Goal: Task Accomplishment & Management: Manage account settings

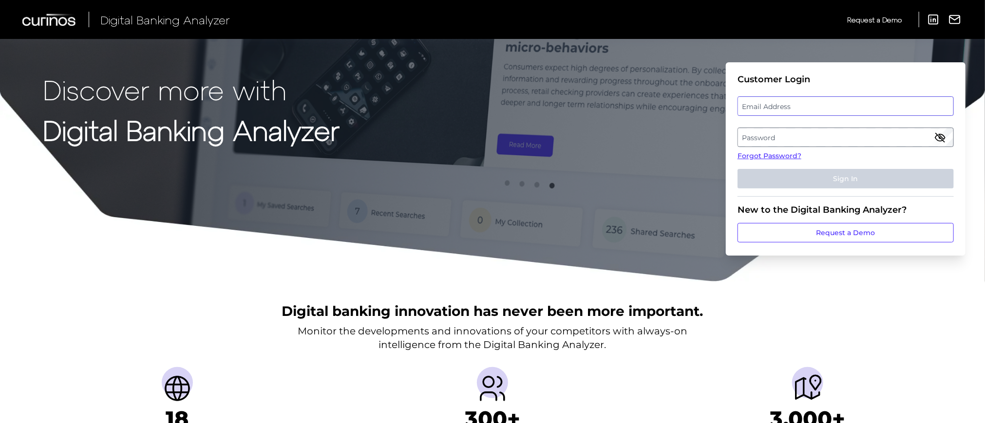
type input "[EMAIL_ADDRESS][DOMAIN_NAME]"
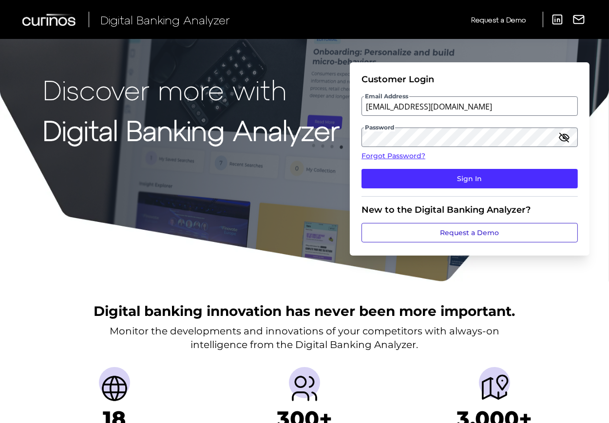
scroll to position [195, 0]
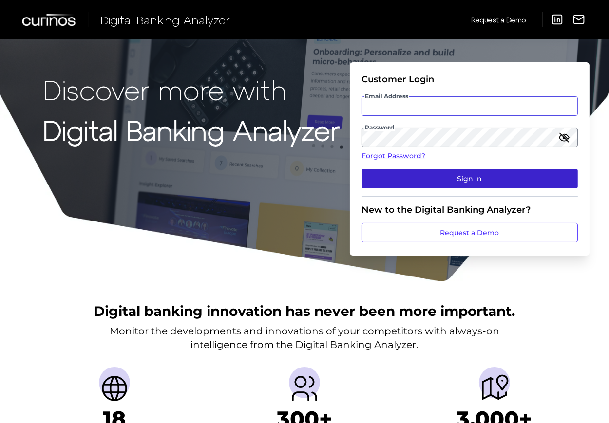
type input "[EMAIL_ADDRESS][DOMAIN_NAME]"
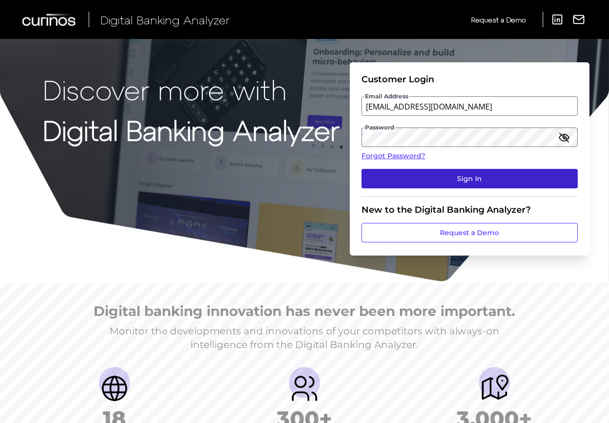
click at [462, 181] on button "Sign In" at bounding box center [469, 178] width 216 height 19
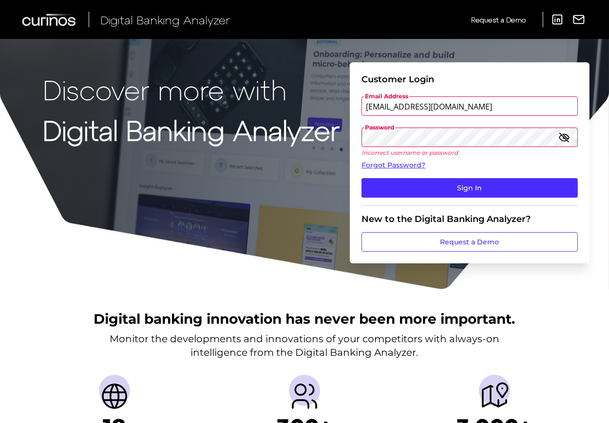
click at [561, 135] on icon "button" at bounding box center [564, 137] width 12 height 12
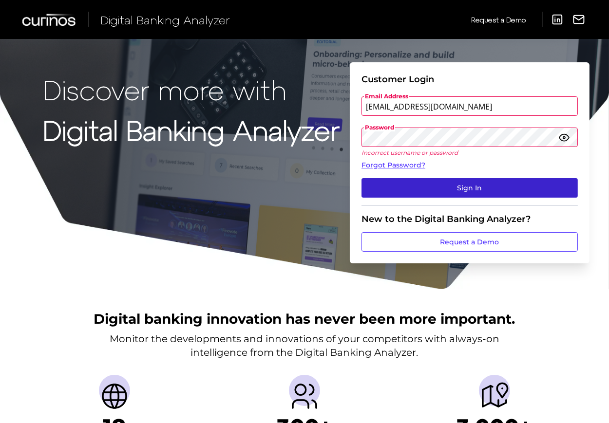
click at [443, 180] on button "Sign In" at bounding box center [469, 187] width 216 height 19
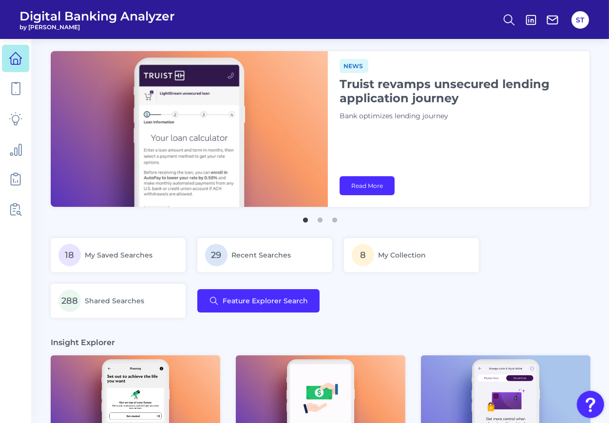
scroll to position [260, 0]
